Goal: Find specific page/section: Find specific page/section

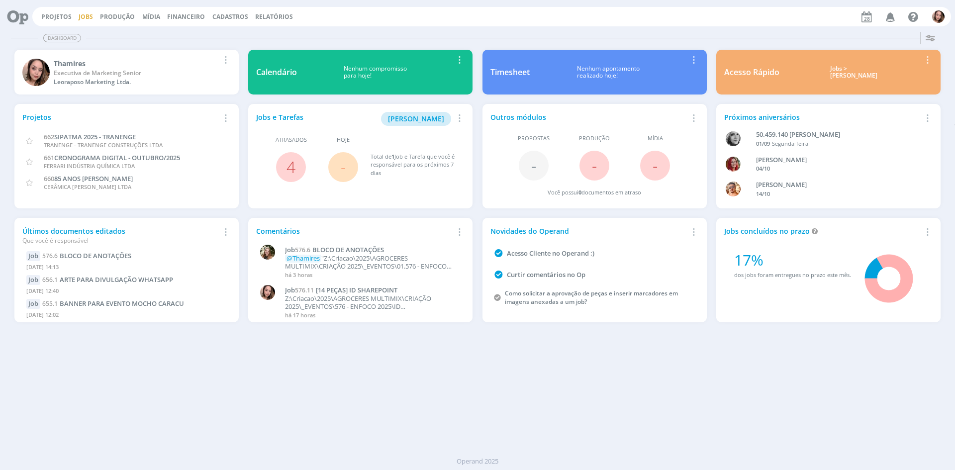
click at [79, 18] on link "Jobs" at bounding box center [86, 16] width 14 height 8
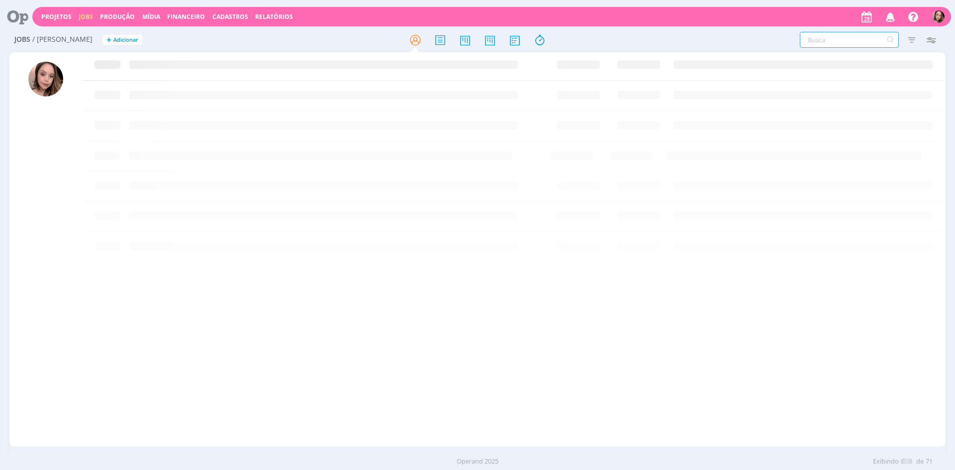
click at [848, 44] on input "text" at bounding box center [849, 40] width 99 height 16
type input "cast"
click at [64, 19] on link "Projetos" at bounding box center [56, 16] width 30 height 8
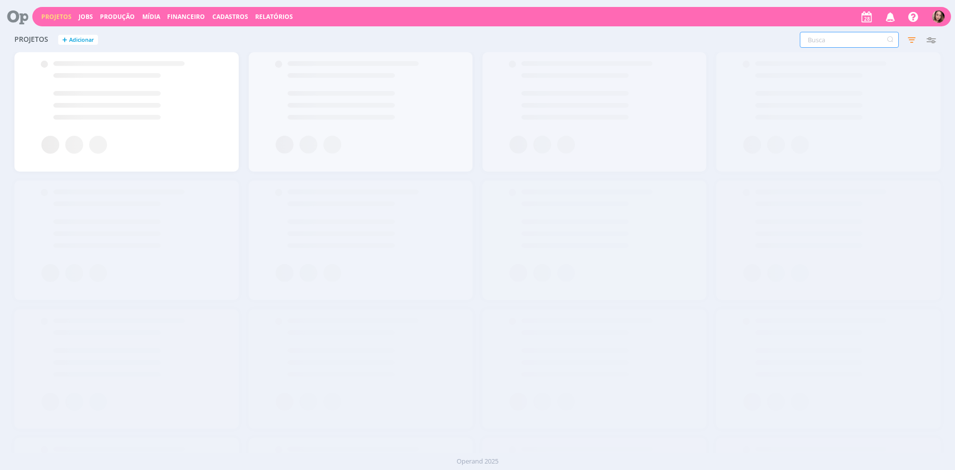
click at [852, 43] on input "text" at bounding box center [849, 40] width 99 height 16
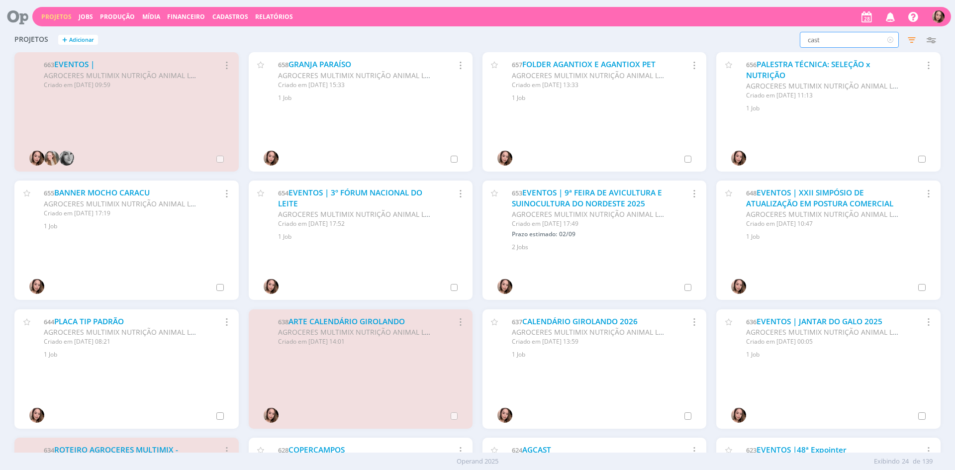
type input "cast"
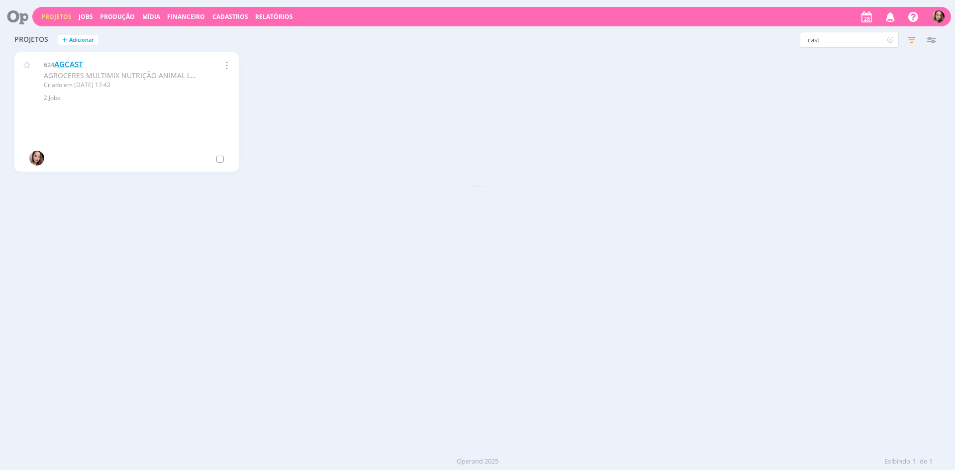
click at [75, 67] on link "AGCAST" at bounding box center [68, 64] width 29 height 10
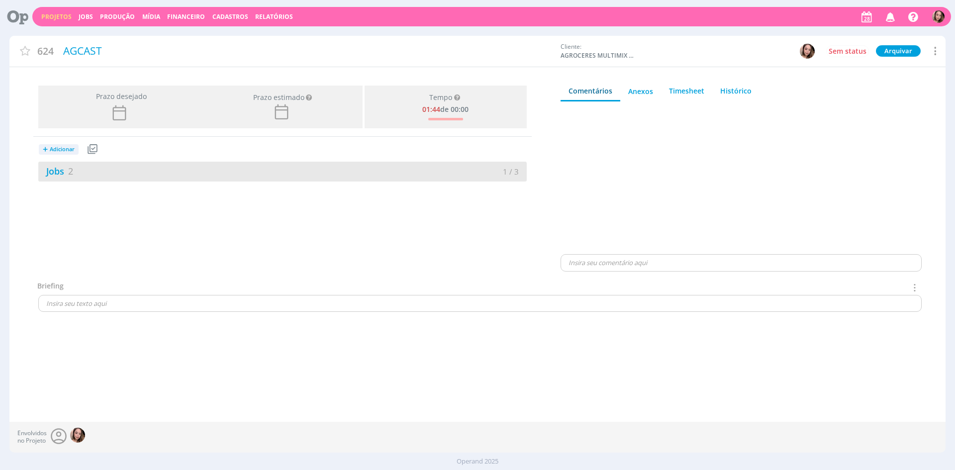
click at [127, 166] on div "Jobs 2" at bounding box center [160, 171] width 244 height 13
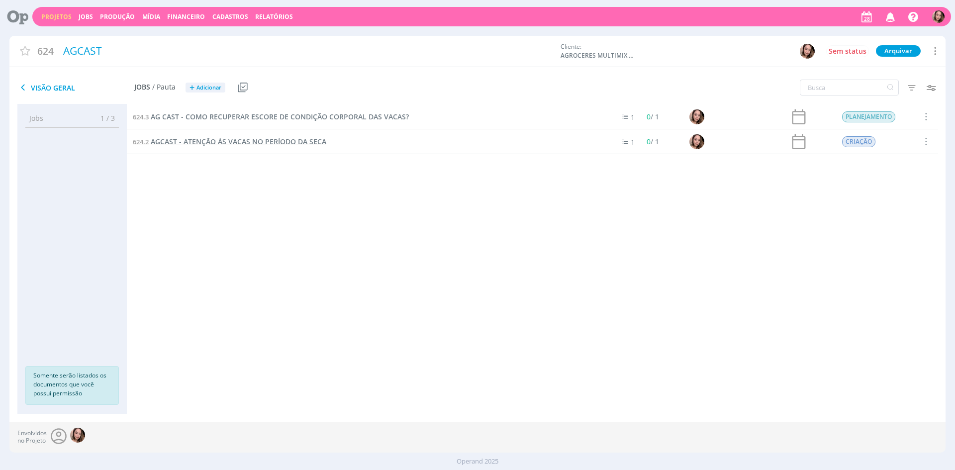
click at [199, 140] on span "AGCAST - ATENÇÃO ÀS VACAS NO PERÍODO DA SECA" at bounding box center [239, 141] width 176 height 9
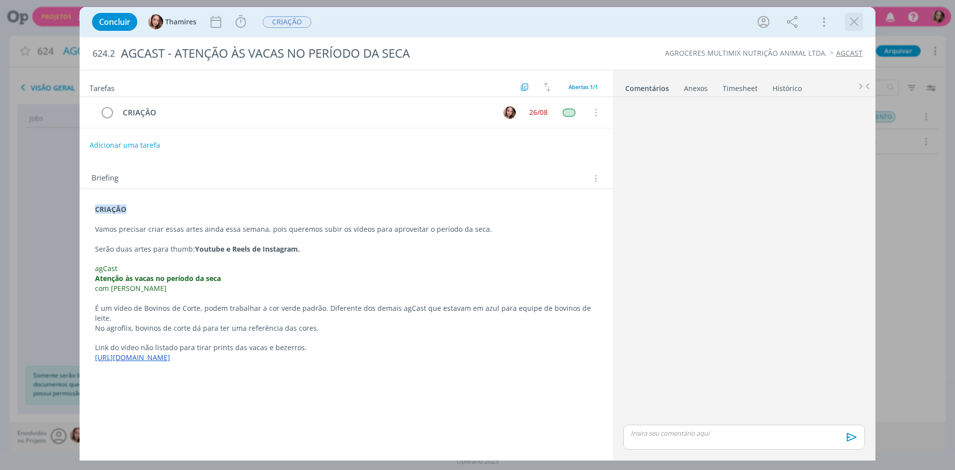
click at [852, 20] on icon "dialog" at bounding box center [853, 21] width 15 height 15
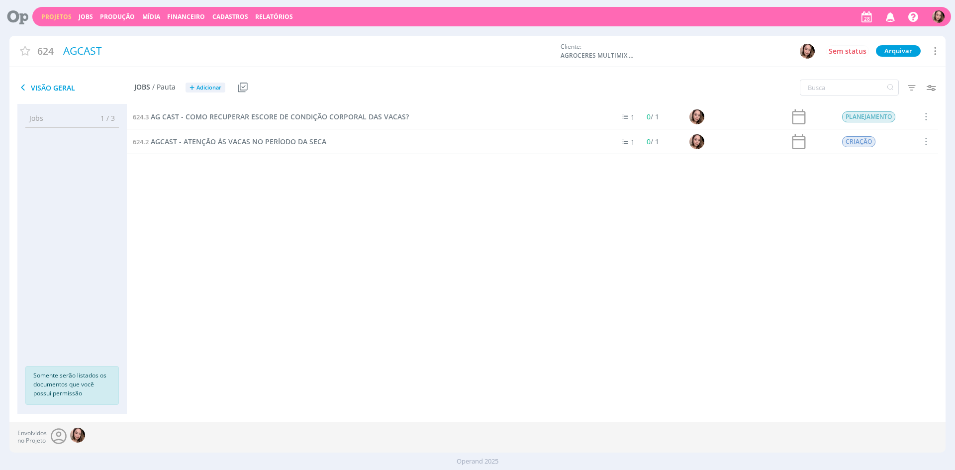
click at [925, 137] on span at bounding box center [925, 141] width 11 height 13
click at [881, 240] on div "624.3 AG CAST - COMO RECUPERAR ESCORE DE CONDIÇÃO CORPORAL DAS VACAS? 1 0 / 1 P…" at bounding box center [532, 248] width 811 height 289
click at [939, 48] on icon at bounding box center [935, 50] width 12 height 13
click at [876, 32] on div "Projetos Jobs Produção [GEOGRAPHIC_DATA] Financeiro Cadastros Relatórios Notifi…" at bounding box center [477, 239] width 955 height 478
click at [913, 86] on icon "button" at bounding box center [912, 88] width 18 height 18
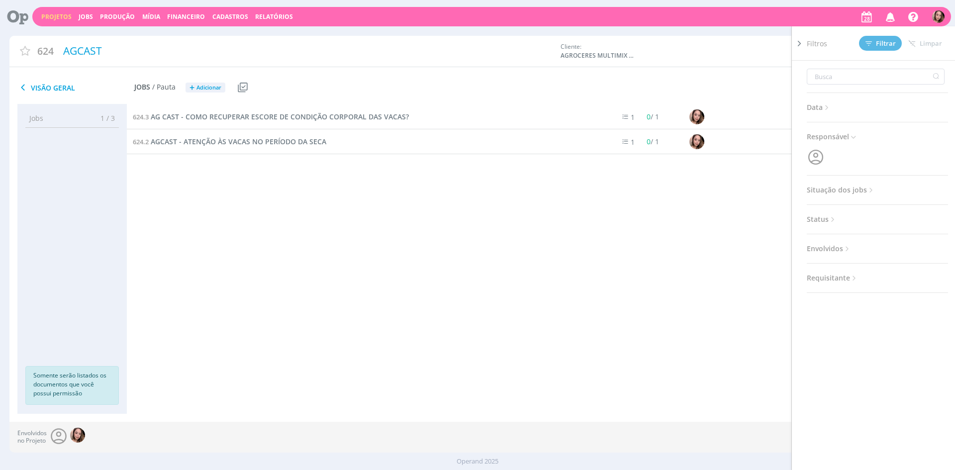
click at [833, 190] on span "Situação dos jobs" at bounding box center [841, 190] width 69 height 13
click at [879, 218] on span at bounding box center [871, 217] width 20 height 10
click at [884, 47] on span "Filtrar" at bounding box center [880, 43] width 30 height 6
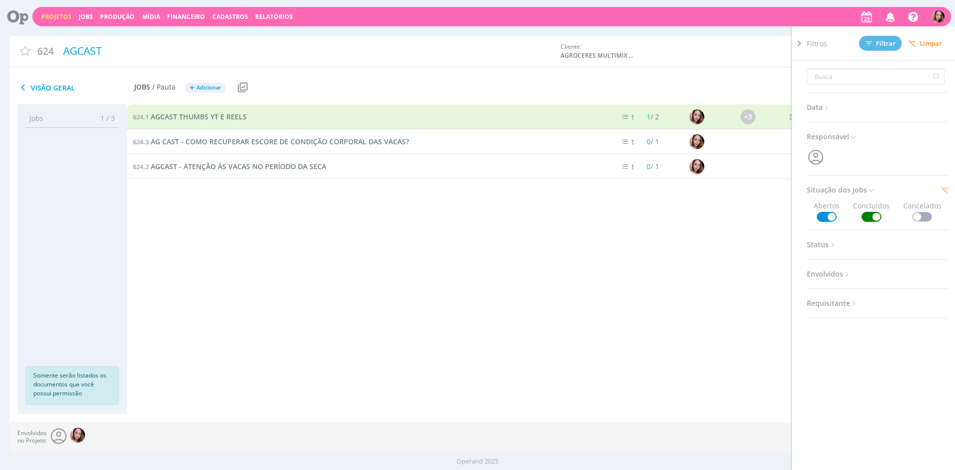
click at [539, 288] on div "624.1 AGCAST THUMBS YT E REELS 1 1 / 2 +3 31/07 ENTREGUE 624.3 AG CAST - COMO R…" at bounding box center [532, 248] width 811 height 289
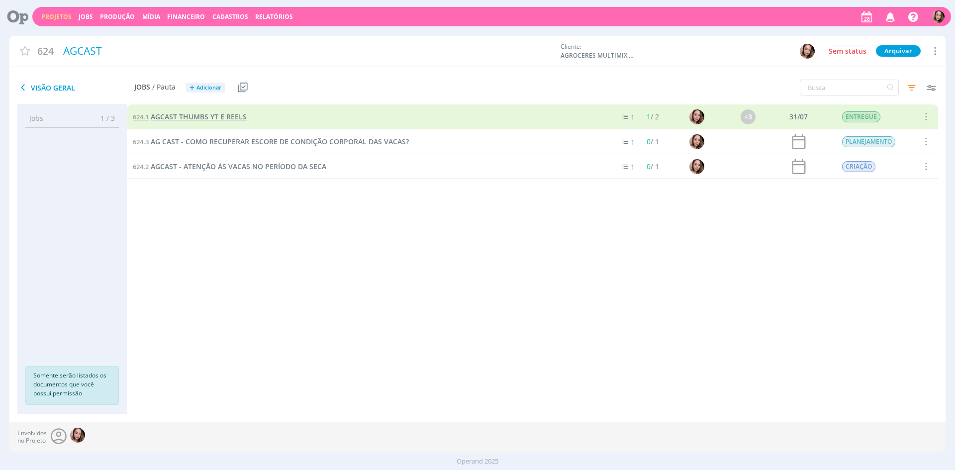
click at [231, 112] on span "AGCAST THUMBS YT E REELS" at bounding box center [199, 116] width 96 height 9
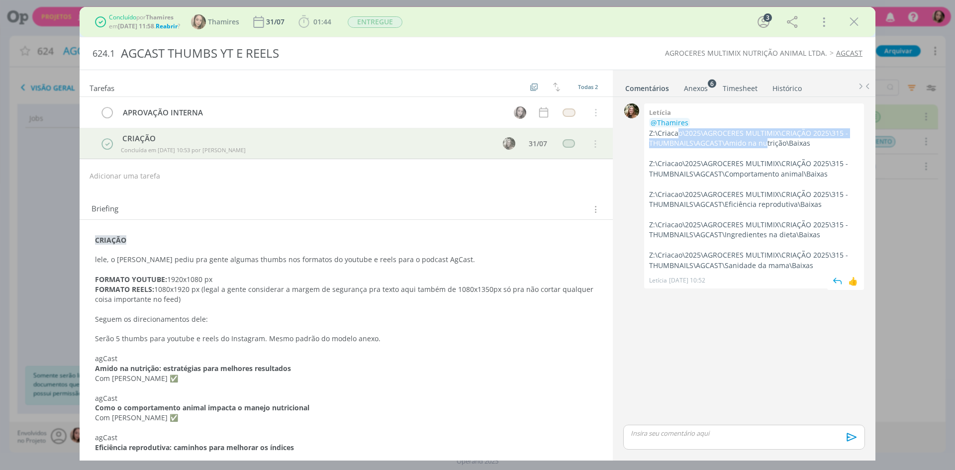
drag, startPoint x: 676, startPoint y: 137, endPoint x: 763, endPoint y: 146, distance: 87.5
click at [763, 146] on p "Z:\Criacao\2025\AGROCERES MULTIMIX\CRIAÇÃO 2025\315 - THUMBNAILS\AGCAST\Amido n…" at bounding box center [754, 138] width 210 height 20
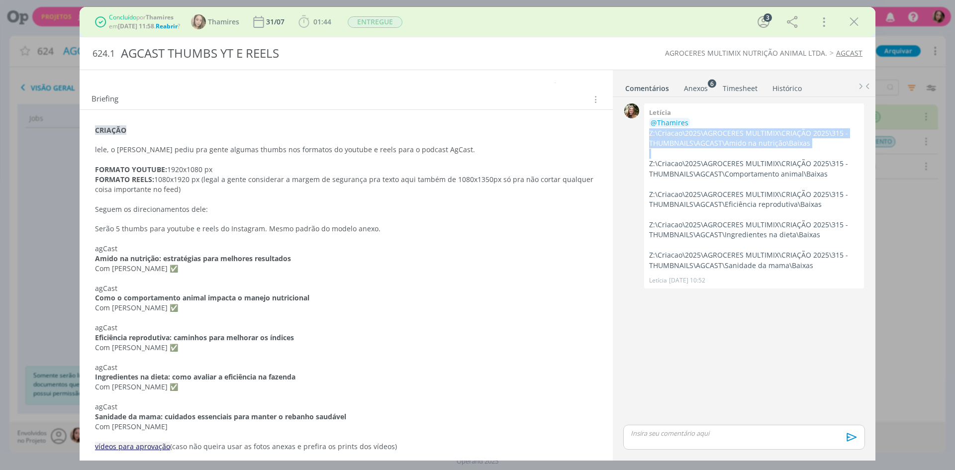
scroll to position [116, 0]
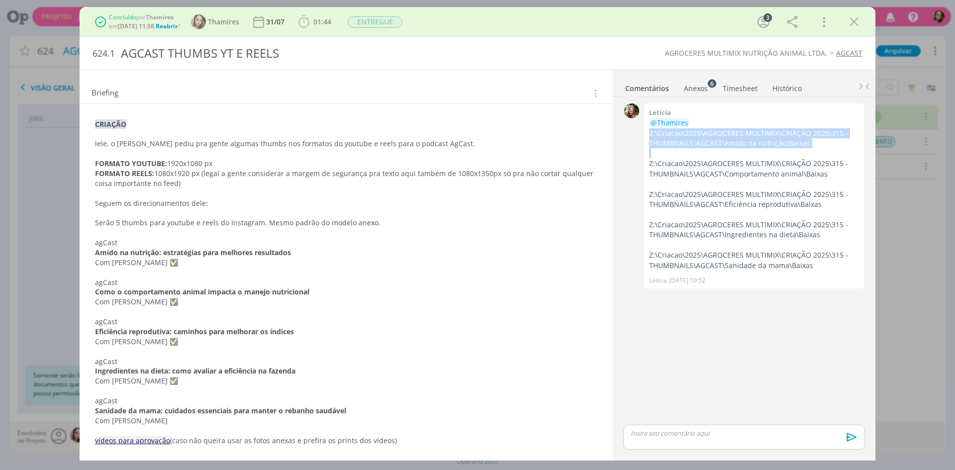
drag, startPoint x: 848, startPoint y: 23, endPoint x: 658, endPoint y: 86, distance: 200.1
click at [848, 23] on icon "dialog" at bounding box center [853, 21] width 15 height 15
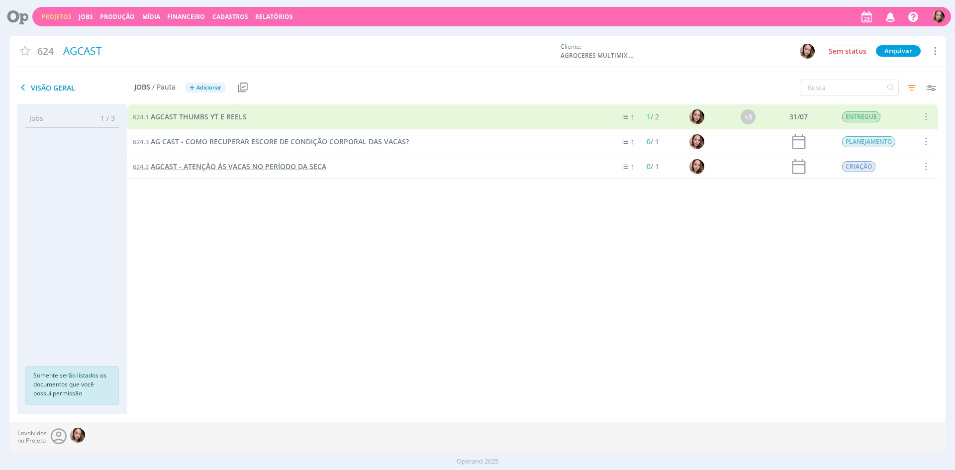
click at [224, 168] on span "AGCAST - ATENÇÃO ÀS VACAS NO PERÍODO DA SECA" at bounding box center [239, 166] width 176 height 9
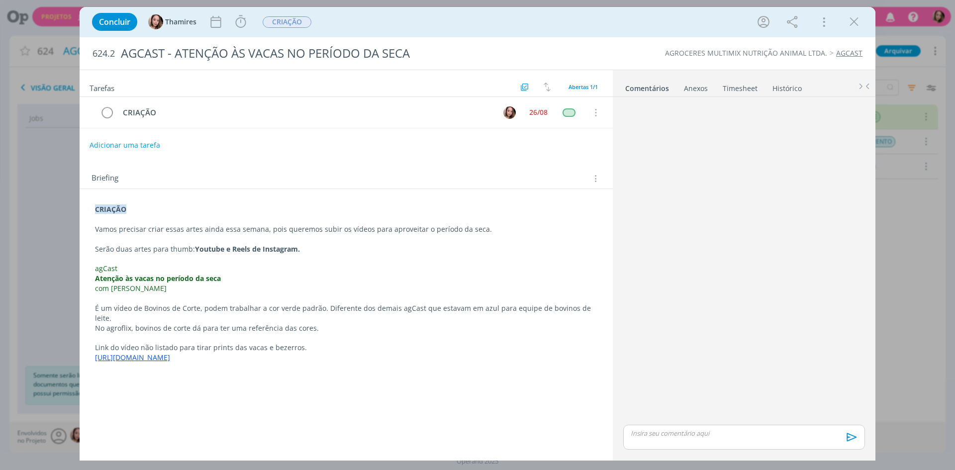
click at [145, 353] on link "[URL][DOMAIN_NAME]" at bounding box center [132, 357] width 75 height 9
click at [162, 328] on link "[URL][DOMAIN_NAME]" at bounding box center [159, 328] width 75 height 13
click at [199, 267] on p "agCast" at bounding box center [345, 269] width 501 height 10
drag, startPoint x: 93, startPoint y: 279, endPoint x: 233, endPoint y: 281, distance: 139.8
click at [233, 281] on div "CRIAÇÃO Vamos precisar criar essas artes ainda essa semana, pois queremos subir…" at bounding box center [346, 283] width 517 height 165
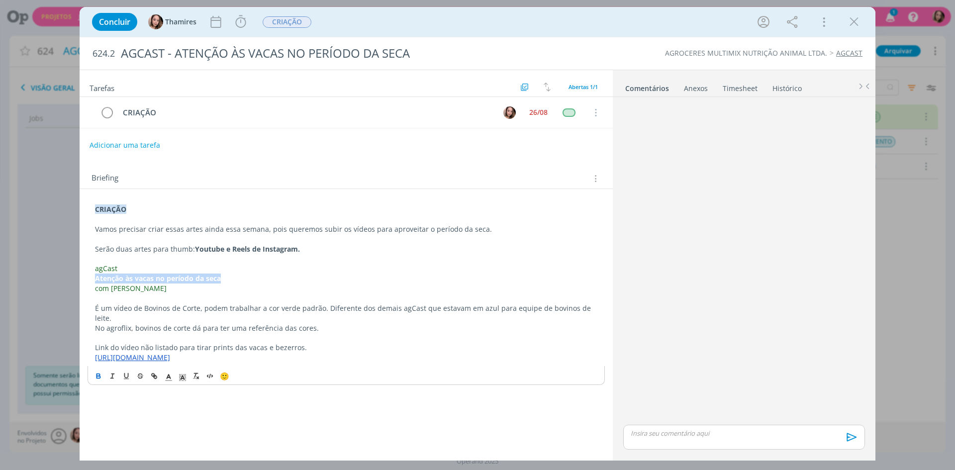
copy strong "Atenção às vacas no período da seca"
click at [239, 25] on icon "dialog" at bounding box center [240, 21] width 15 height 15
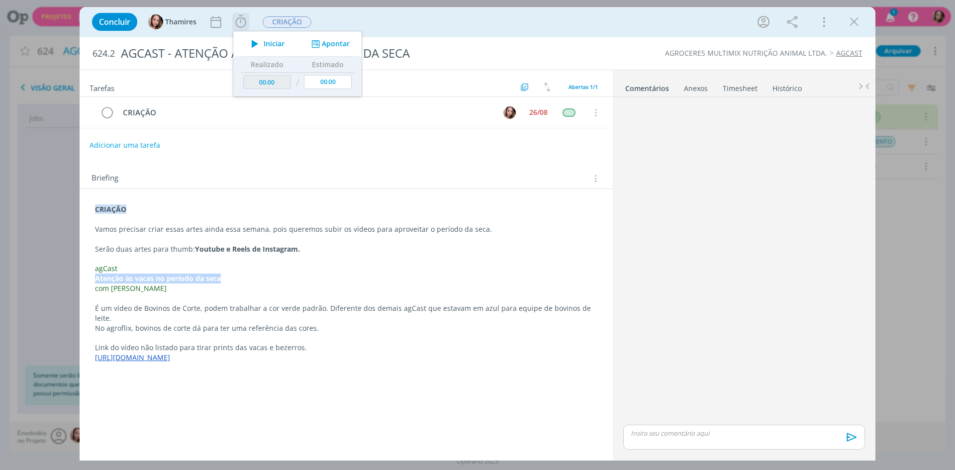
click at [272, 46] on span "Iniciar" at bounding box center [274, 43] width 21 height 7
click at [224, 244] on strong "Youtube e Reels de Instagram." at bounding box center [247, 248] width 105 height 9
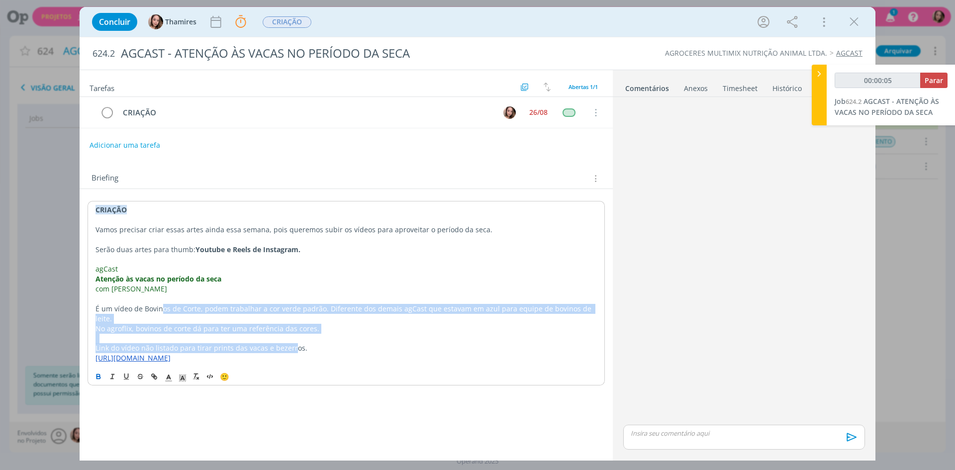
drag, startPoint x: 162, startPoint y: 304, endPoint x: 291, endPoint y: 342, distance: 134.7
click at [291, 342] on div "CRIAÇÃO Vamos precisar criar essas artes ainda essa semana, pois queremos subir…" at bounding box center [346, 284] width 517 height 166
click at [291, 343] on p "Link do vídeo não listado para tirar prints das vacas e bezerros." at bounding box center [345, 348] width 501 height 10
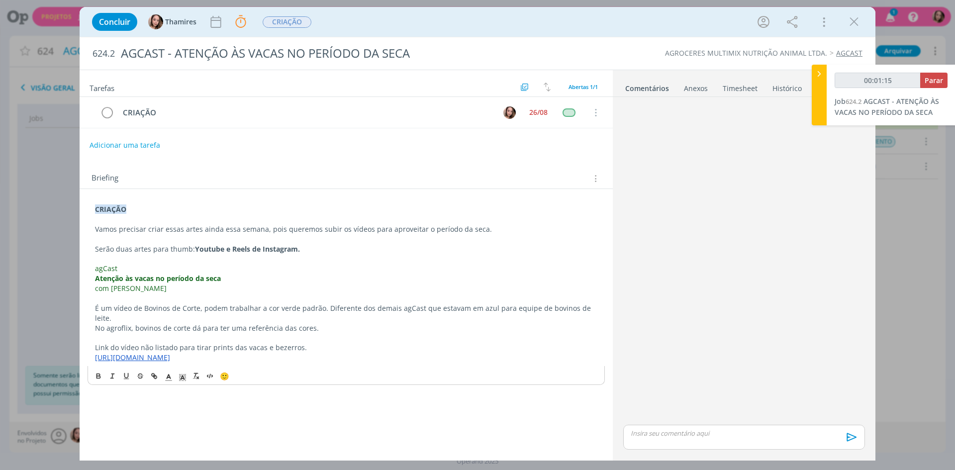
click at [150, 280] on strong "Atenção às vacas no período da seca" at bounding box center [158, 278] width 126 height 9
drag, startPoint x: 130, startPoint y: 281, endPoint x: 212, endPoint y: 280, distance: 82.6
click at [212, 280] on strong "Atenção às vacas no período da seca" at bounding box center [158, 278] width 126 height 9
drag, startPoint x: 112, startPoint y: 287, endPoint x: 191, endPoint y: 288, distance: 79.1
click at [191, 289] on p "com [PERSON_NAME]" at bounding box center [346, 288] width 502 height 10
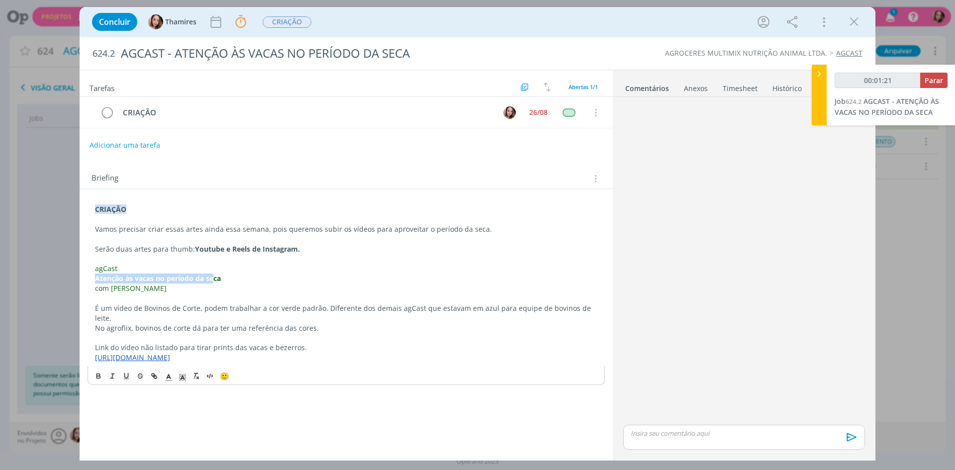
copy span "[PERSON_NAME]"
type input "00:34:56"
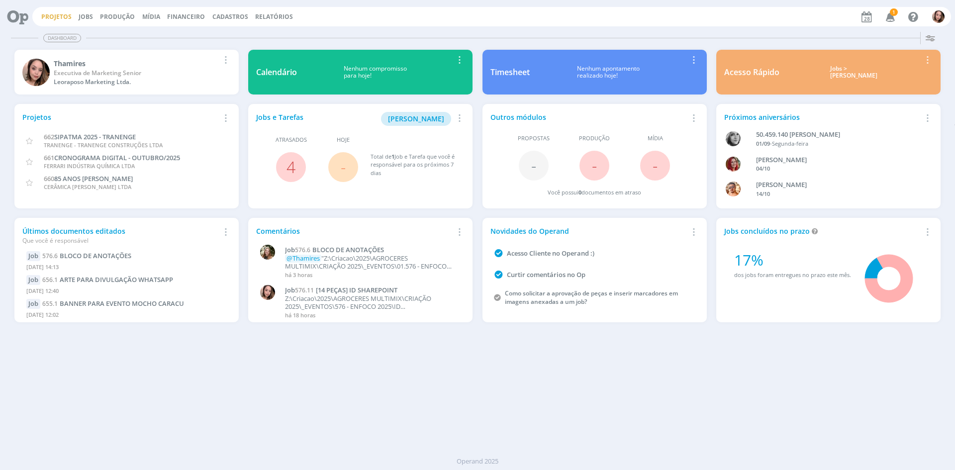
click at [48, 14] on link "Projetos" at bounding box center [56, 16] width 30 height 8
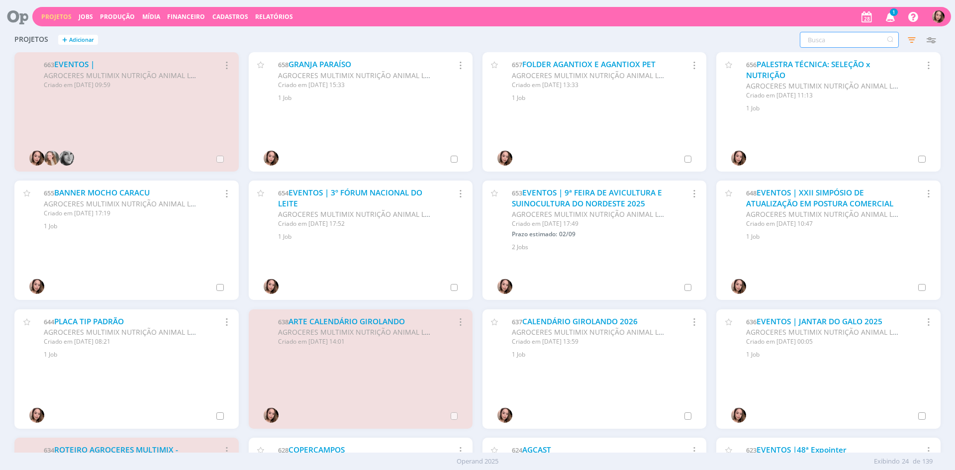
click at [820, 39] on input "text" at bounding box center [849, 40] width 99 height 16
type input "ENFOCO"
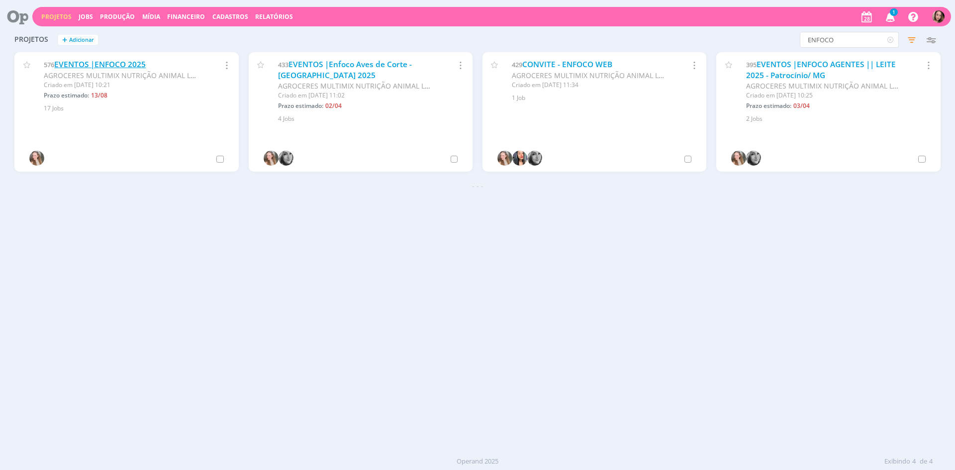
click at [131, 67] on link "EVENTOS |ENFOCO 2025" at bounding box center [100, 64] width 92 height 10
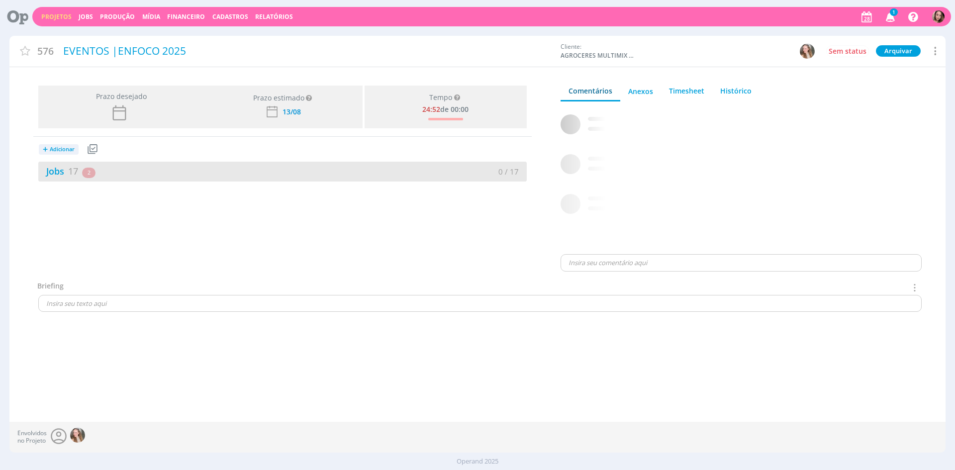
click at [149, 171] on div "Jobs 17 2 atrasados" at bounding box center [160, 171] width 244 height 13
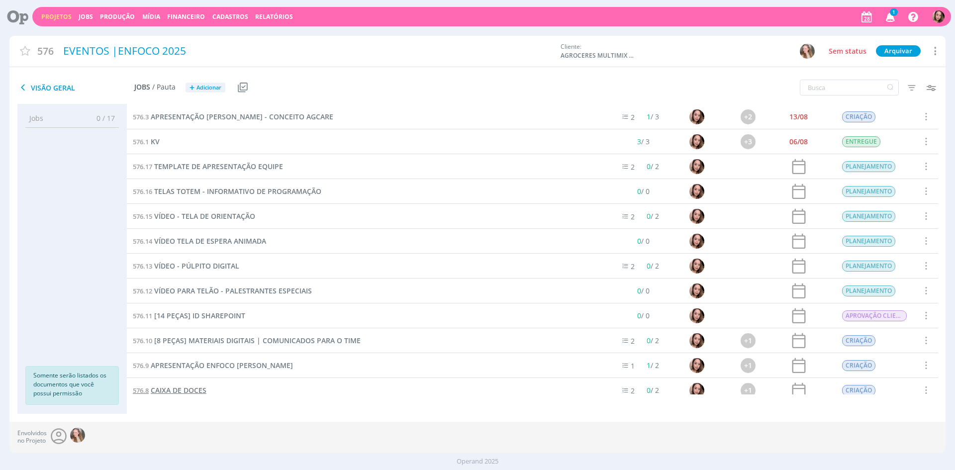
click at [183, 393] on span "CAIXA DE DOCES" at bounding box center [179, 389] width 56 height 9
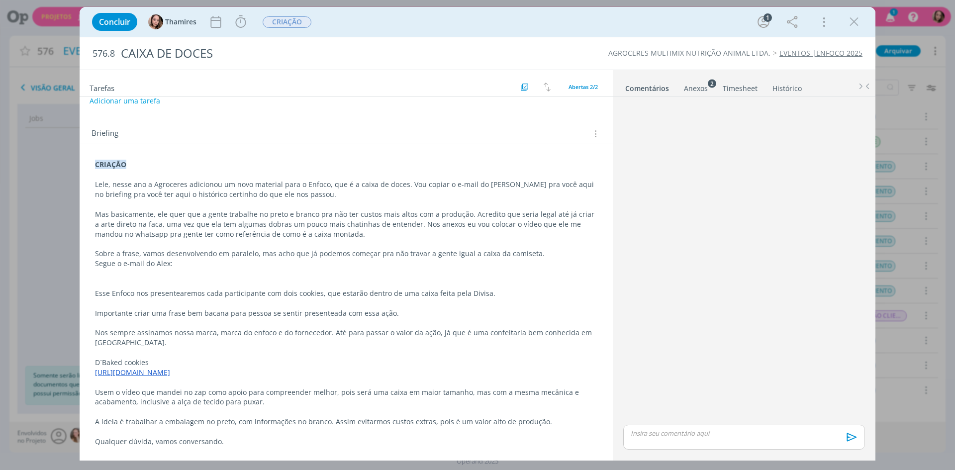
scroll to position [78, 0]
click at [415, 308] on p "Importante criar uma frase bem bacana para pessoa se sentir presenteada com ess…" at bounding box center [346, 312] width 502 height 10
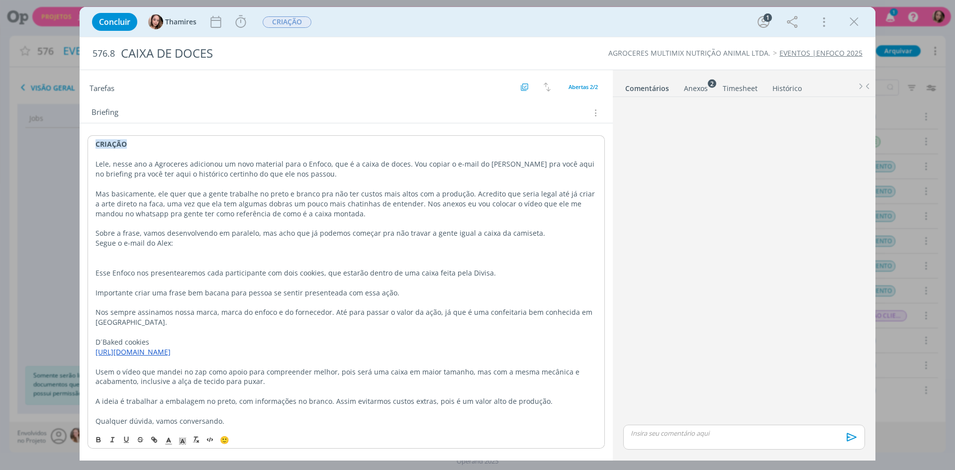
click at [114, 249] on p "dialog" at bounding box center [345, 253] width 501 height 10
click at [205, 230] on p "Sobre a frase, vamos desenvolvendo em paralelo, mas acho que já podemos começar…" at bounding box center [345, 233] width 501 height 10
click at [187, 241] on p "Segue o e-mail do Alex:" at bounding box center [345, 243] width 501 height 10
click at [546, 233] on p "Sobre a frase, vamos desenvolvendo em paralelo, mas acho que já podemos começar…" at bounding box center [345, 233] width 501 height 10
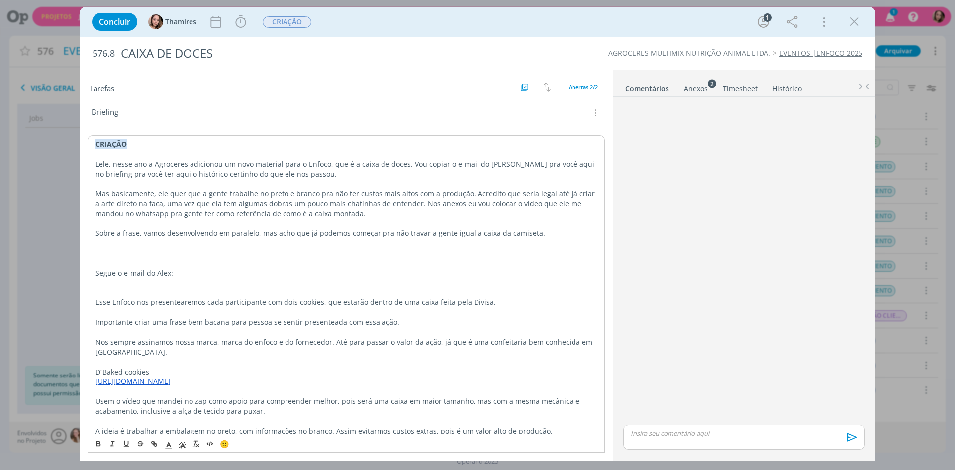
click at [166, 238] on p "Sobre a frase, vamos desenvolvendo em paralelo, mas acho que já podemos começar…" at bounding box center [345, 233] width 501 height 10
click at [154, 236] on p "Sobre a frase, vamos desenvolvendo em paralelo, mas acho que já podemos começar…" at bounding box center [345, 233] width 501 height 10
drag, startPoint x: 146, startPoint y: 233, endPoint x: 255, endPoint y: 234, distance: 108.9
click at [255, 234] on p "Sobre a frase, vamos desenvolvendo em paralelo, mas acho que já podemos começar…" at bounding box center [345, 233] width 501 height 10
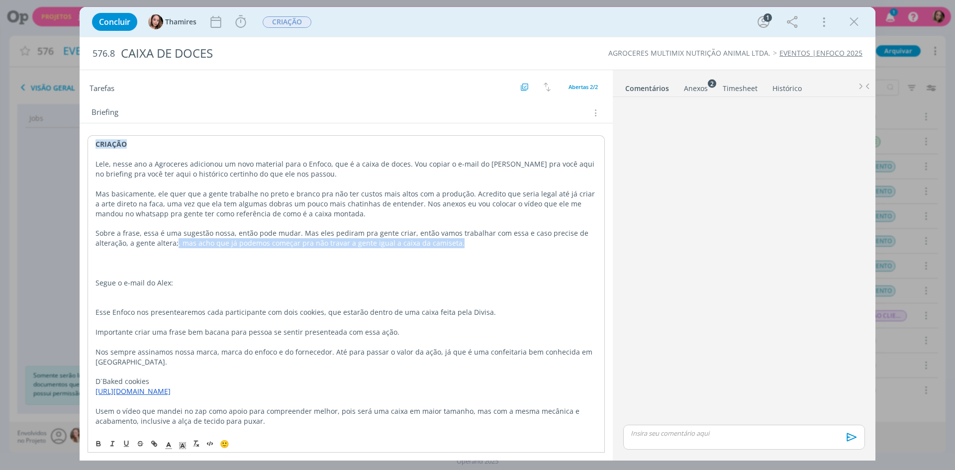
drag, startPoint x: 164, startPoint y: 244, endPoint x: 460, endPoint y: 246, distance: 296.4
click at [460, 246] on p "Sobre a frase, essa é uma sugestão nossa, então pode mudar. Mas eles pediram pr…" at bounding box center [345, 238] width 501 height 20
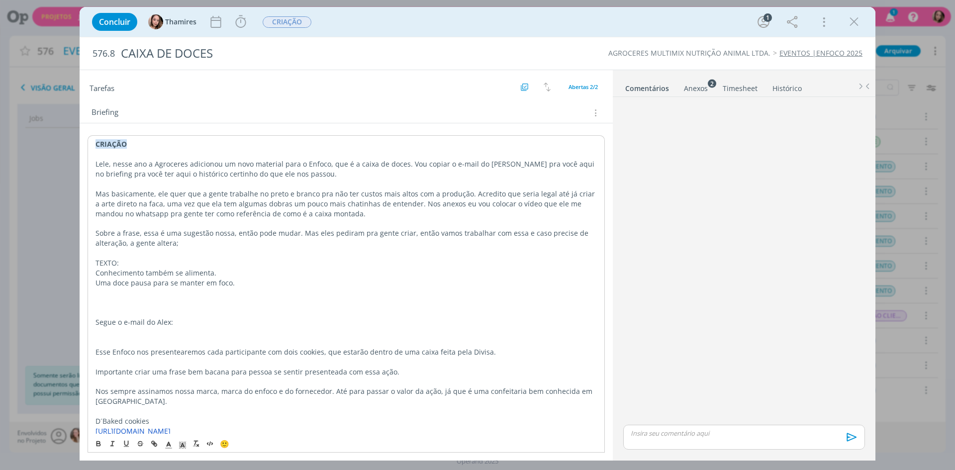
click at [106, 262] on p "TEXTO:" at bounding box center [345, 263] width 501 height 10
click at [99, 446] on icon "dialog" at bounding box center [97, 445] width 3 height 2
click at [250, 288] on p "dialog" at bounding box center [345, 293] width 501 height 10
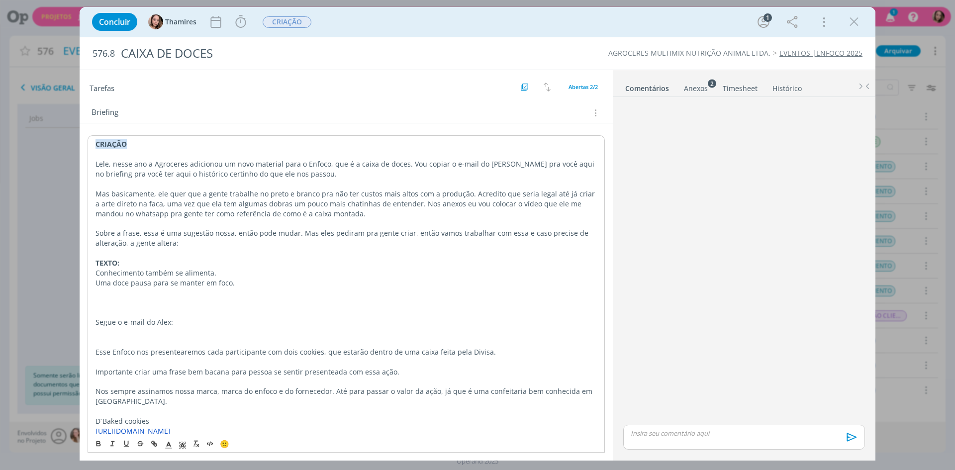
click at [250, 285] on p "Uma doce pausa para se manter em foco." at bounding box center [345, 283] width 501 height 10
click at [122, 274] on p "Conhecimento também se alimenta." at bounding box center [346, 273] width 502 height 10
click at [191, 281] on p "Uma doce pausa para se manter em foco. (se essa segunda parte" at bounding box center [346, 283] width 502 height 10
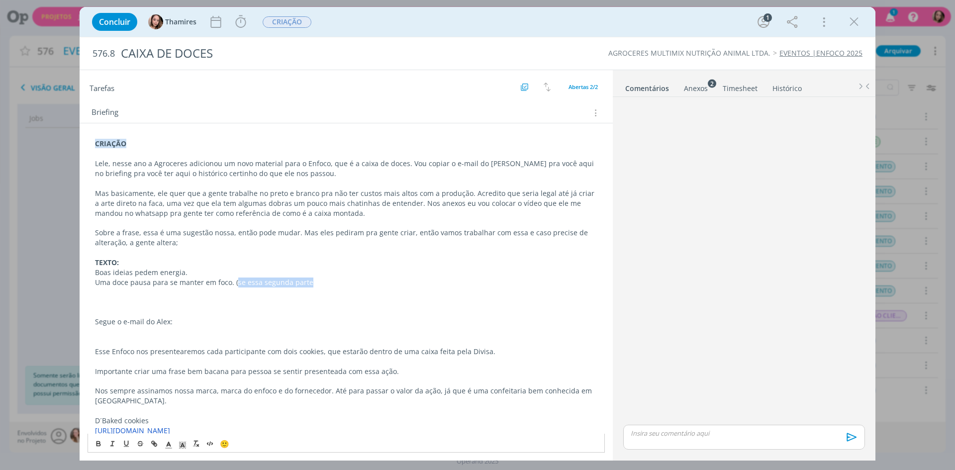
drag, startPoint x: 235, startPoint y: 285, endPoint x: 330, endPoint y: 282, distance: 95.0
click at [330, 282] on p "Uma doce pausa para se manter em foco. (se essa segunda parte" at bounding box center [346, 283] width 502 height 10
drag, startPoint x: 326, startPoint y: 282, endPoint x: 233, endPoint y: 285, distance: 93.5
click at [233, 285] on p "Uma doce pausa para se manter em foco. (se essa segunda parte" at bounding box center [346, 283] width 502 height 10
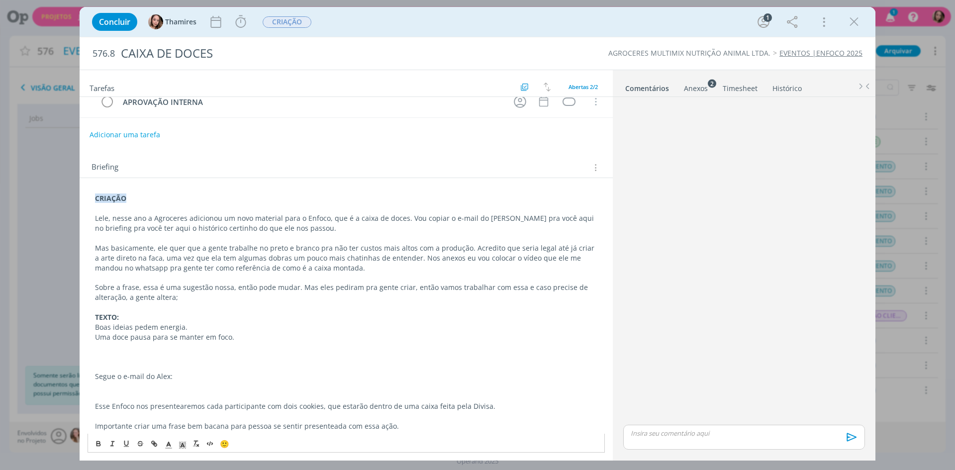
scroll to position [0, 0]
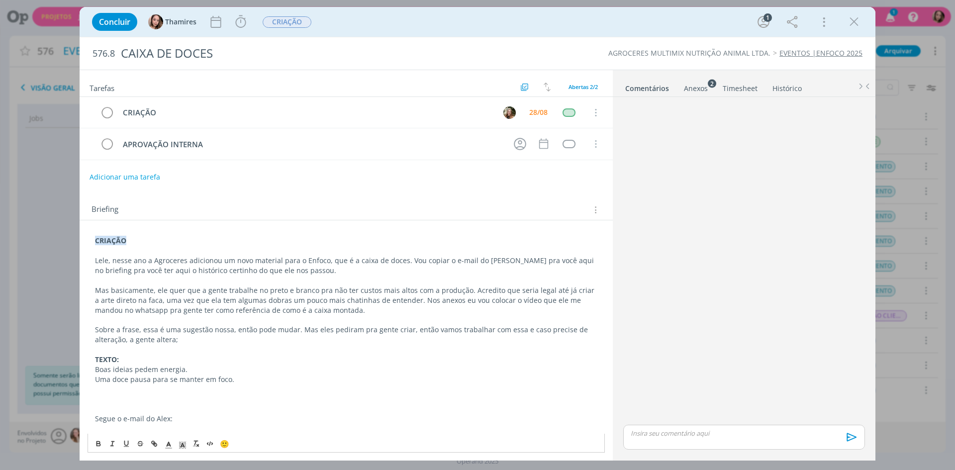
click at [115, 403] on p "dialog" at bounding box center [346, 399] width 502 height 10
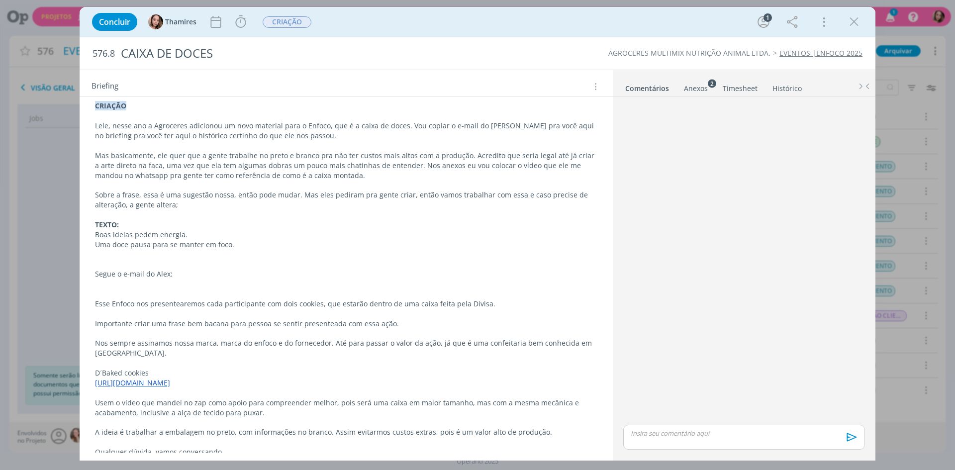
scroll to position [166, 0]
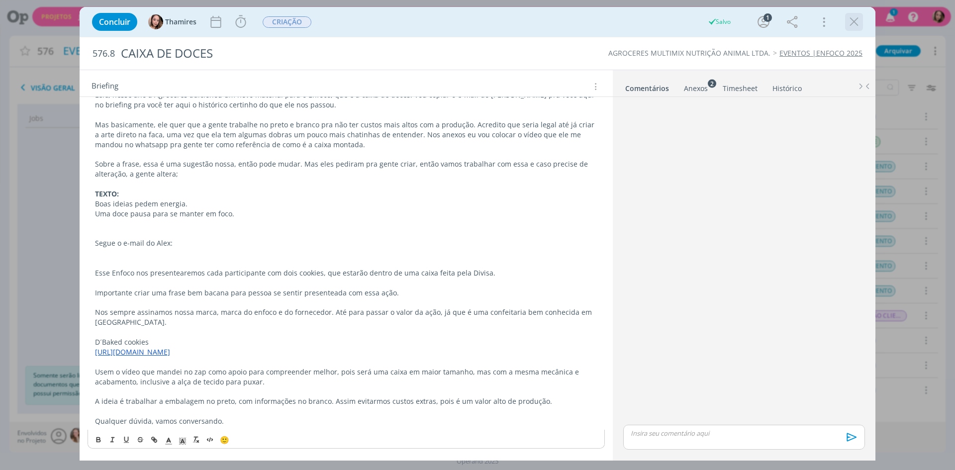
click at [855, 25] on icon "dialog" at bounding box center [853, 21] width 15 height 15
